Goal: Navigation & Orientation: Understand site structure

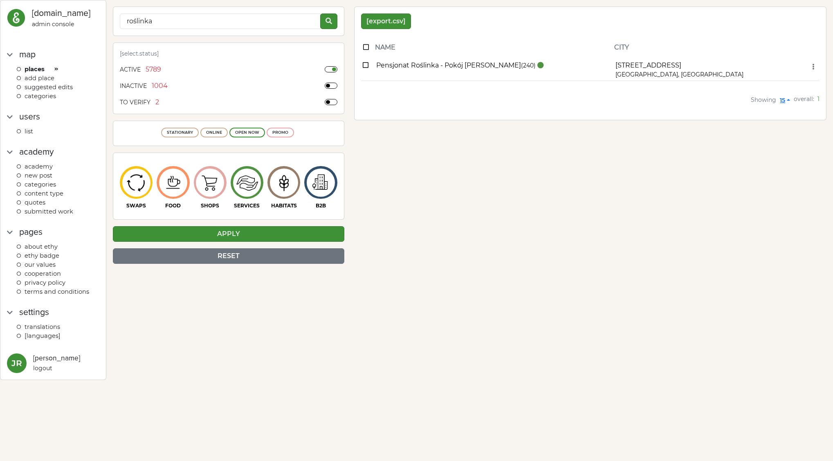
click at [53, 78] on span "ADD PLACE" at bounding box center [40, 77] width 30 height 7
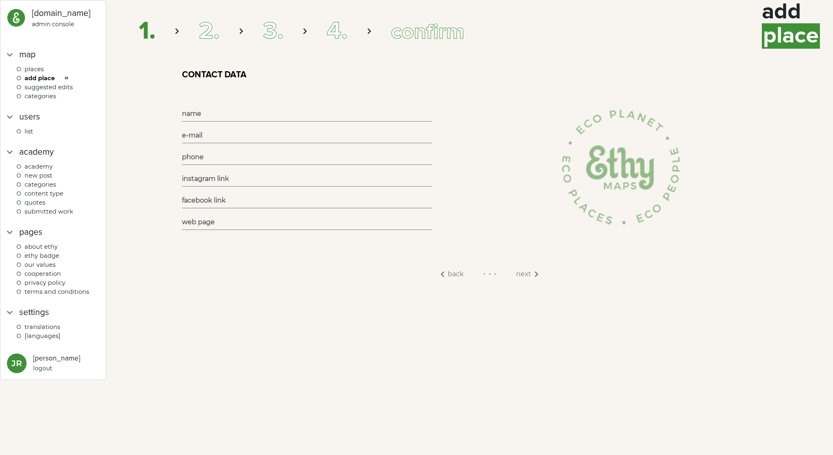
click at [42, 68] on span "Places" at bounding box center [34, 68] width 19 height 7
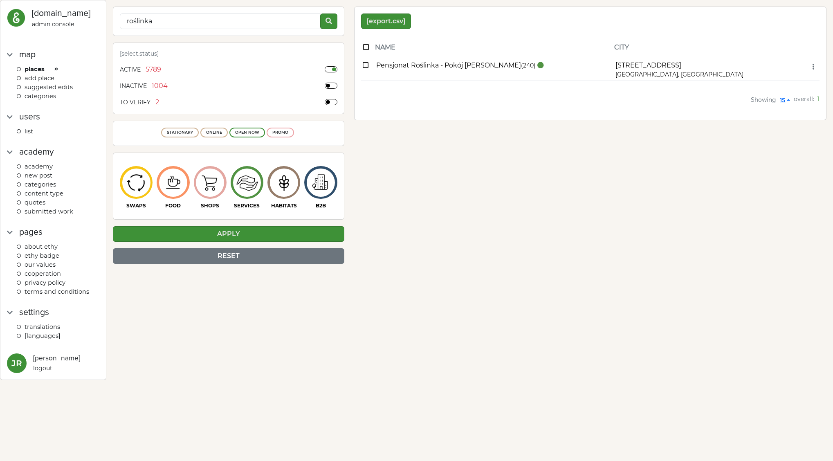
click at [49, 76] on span "ADD PLACE" at bounding box center [40, 77] width 30 height 7
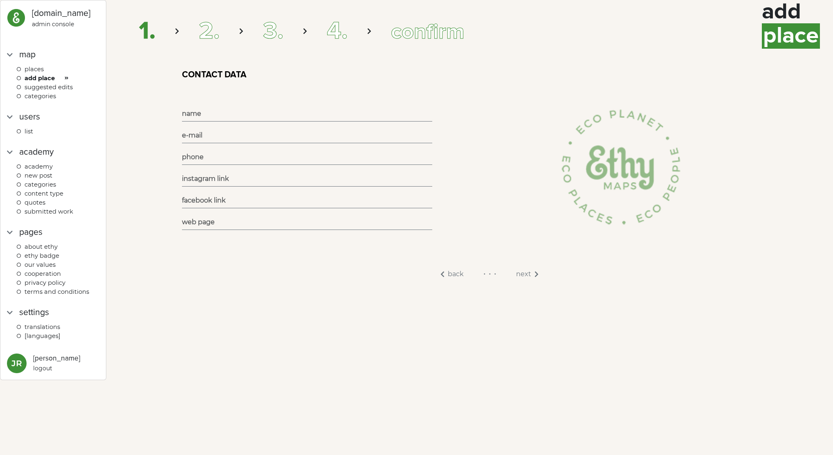
click at [50, 83] on span "Suggested edits" at bounding box center [49, 86] width 48 height 7
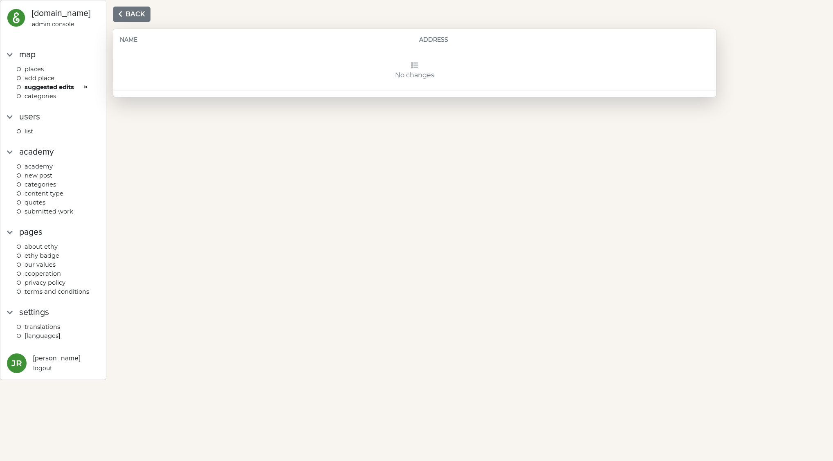
click at [43, 69] on span "Places" at bounding box center [34, 68] width 19 height 7
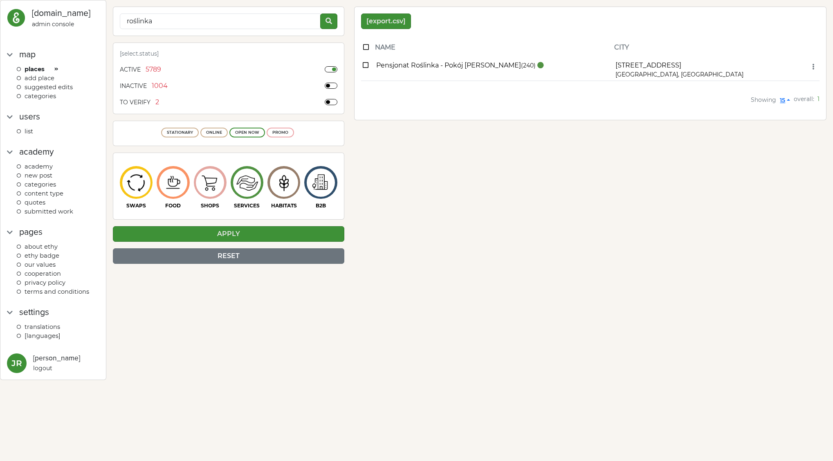
click at [48, 97] on span "categories" at bounding box center [40, 95] width 31 height 7
